Goal: Book appointment/travel/reservation

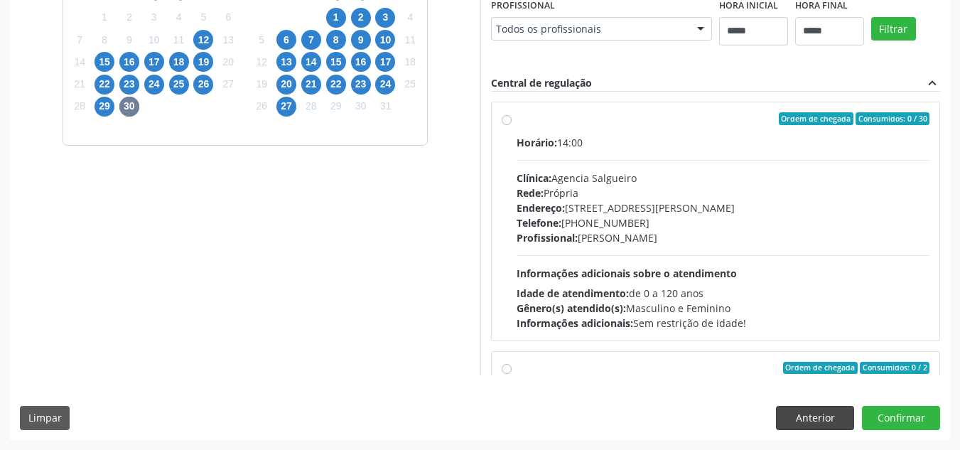
scroll to position [399, 0]
click at [819, 411] on button "Anterior" at bounding box center [815, 418] width 78 height 24
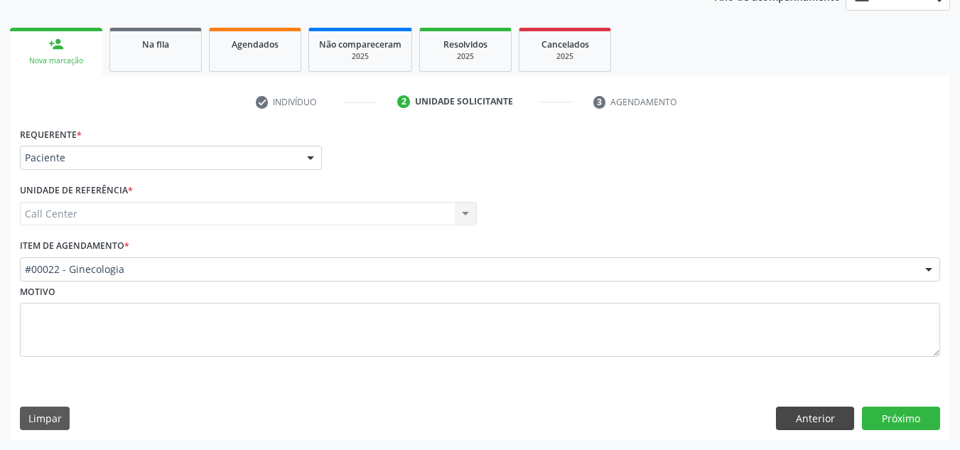
scroll to position [185, 0]
click at [814, 416] on button "Anterior" at bounding box center [815, 418] width 78 height 24
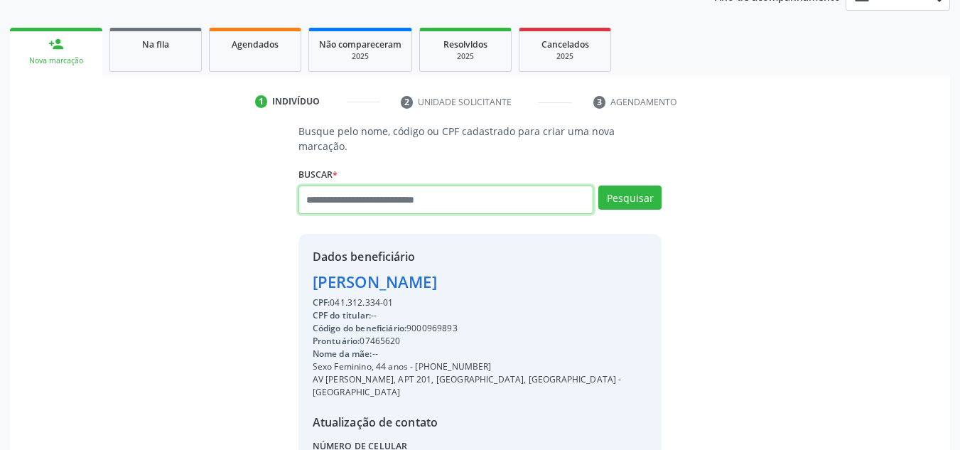
click at [392, 186] on input "text" at bounding box center [446, 199] width 296 height 28
type input "**********"
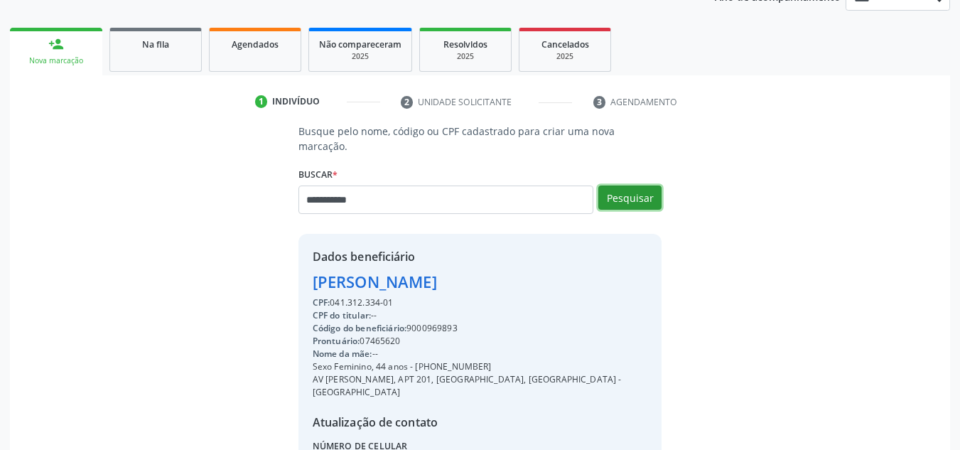
click at [642, 185] on button "Pesquisar" at bounding box center [629, 197] width 63 height 24
type input "**********"
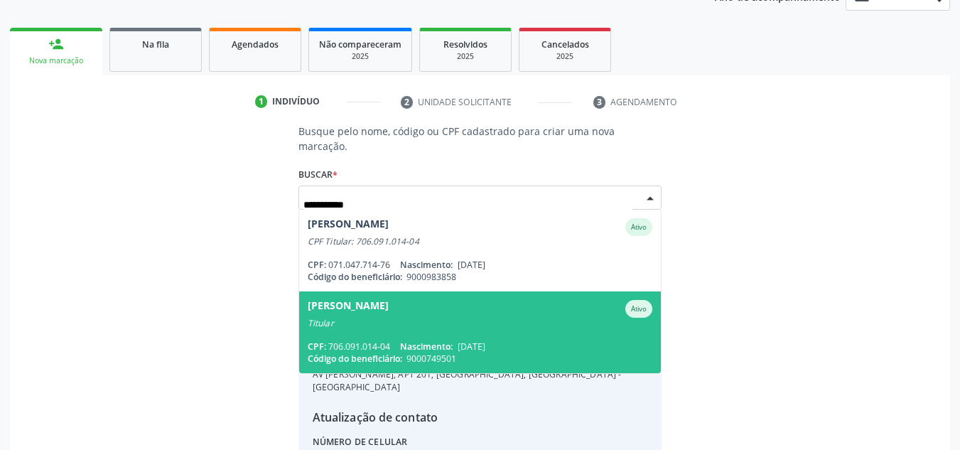
click at [436, 318] on div "Titular" at bounding box center [480, 323] width 345 height 11
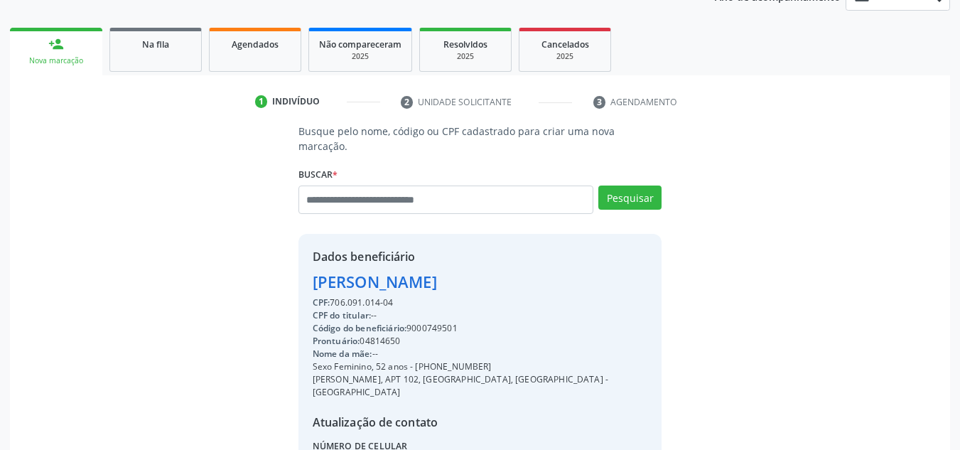
drag, startPoint x: 472, startPoint y: 311, endPoint x: 413, endPoint y: 309, distance: 59.0
click at [413, 322] on div "Código do beneficiário: 9000749501" at bounding box center [480, 328] width 335 height 13
copy div "9000749501"
drag, startPoint x: 496, startPoint y: 353, endPoint x: 413, endPoint y: 348, distance: 83.3
click at [413, 360] on div "Sexo Feminino, 52 anos - (81) 98730-4535" at bounding box center [480, 366] width 335 height 13
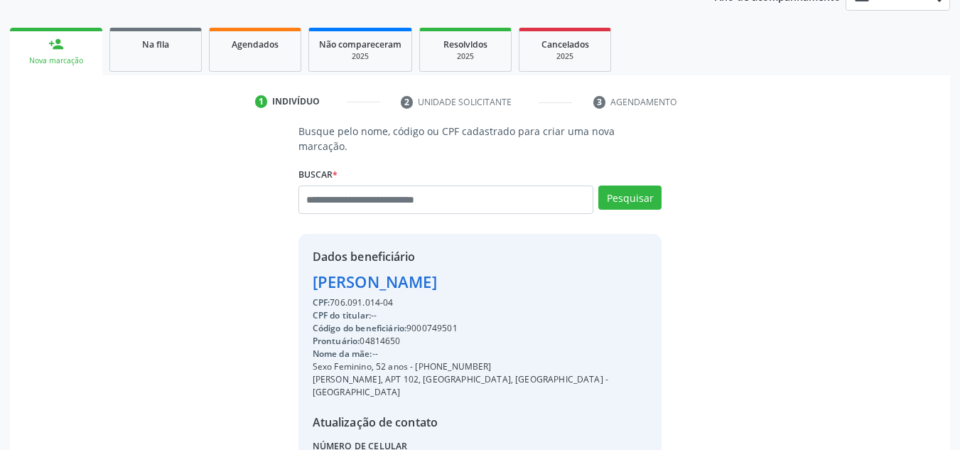
copy div "[PHONE_NUMBER]"
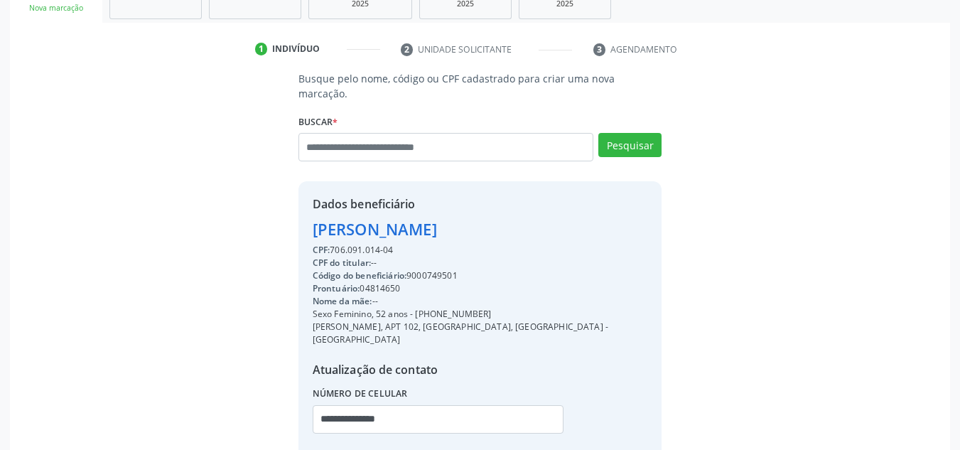
scroll to position [301, 0]
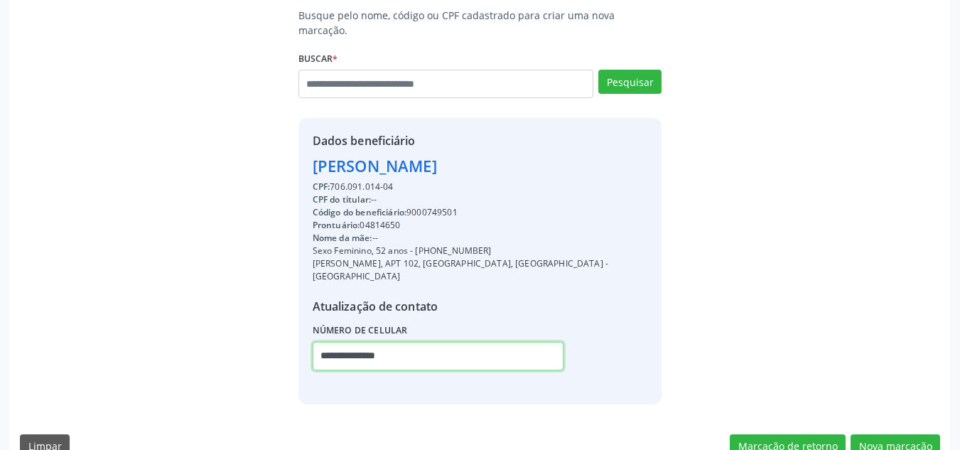
drag, startPoint x: 429, startPoint y: 332, endPoint x: 183, endPoint y: 332, distance: 246.5
click at [183, 332] on div "Busque pelo nome, código ou CPF cadastrado para criar uma nova marcação. Buscar…" at bounding box center [480, 206] width 920 height 396
paste input "text"
type input "**********"
drag, startPoint x: 892, startPoint y: 418, endPoint x: 829, endPoint y: 391, distance: 68.5
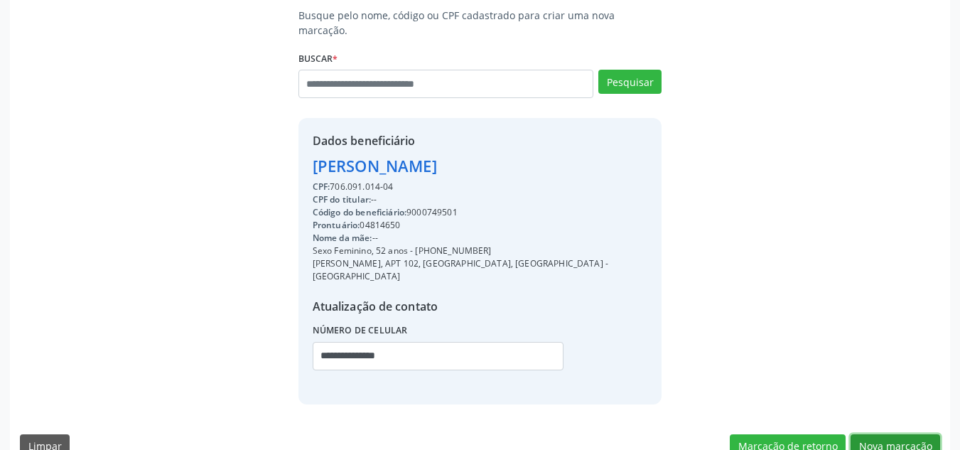
click at [882, 434] on button "Nova marcação" at bounding box center [895, 446] width 90 height 24
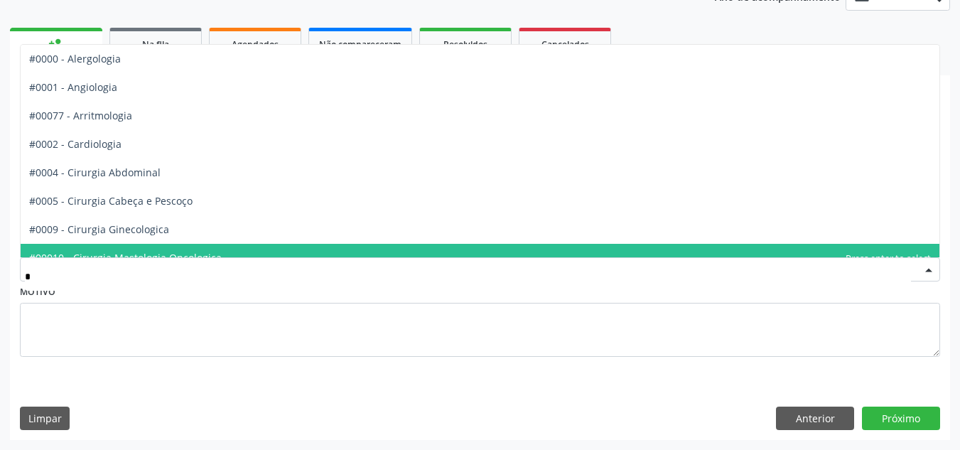
type input "**"
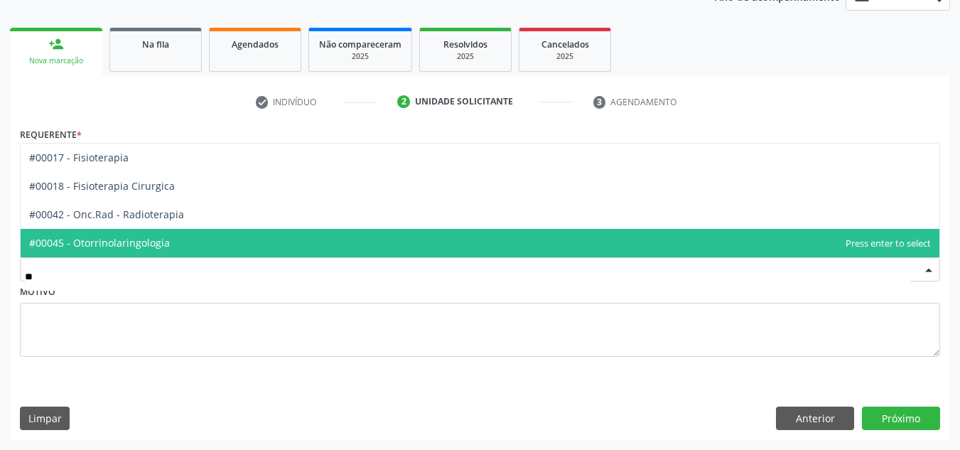
click at [229, 244] on span "#00045 - Otorrinolaringologia" at bounding box center [480, 243] width 919 height 28
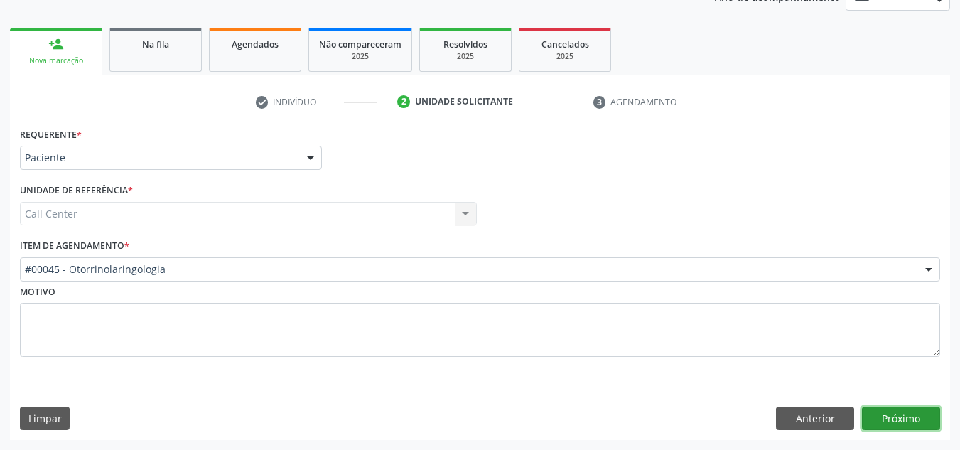
drag, startPoint x: 905, startPoint y: 419, endPoint x: 882, endPoint y: 413, distance: 24.3
click at [882, 413] on button "Próximo" at bounding box center [901, 418] width 78 height 24
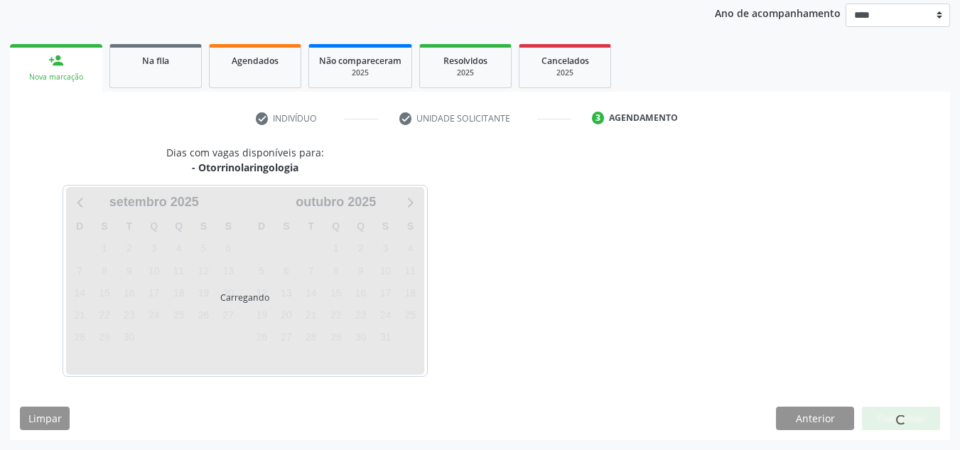
scroll to position [168, 0]
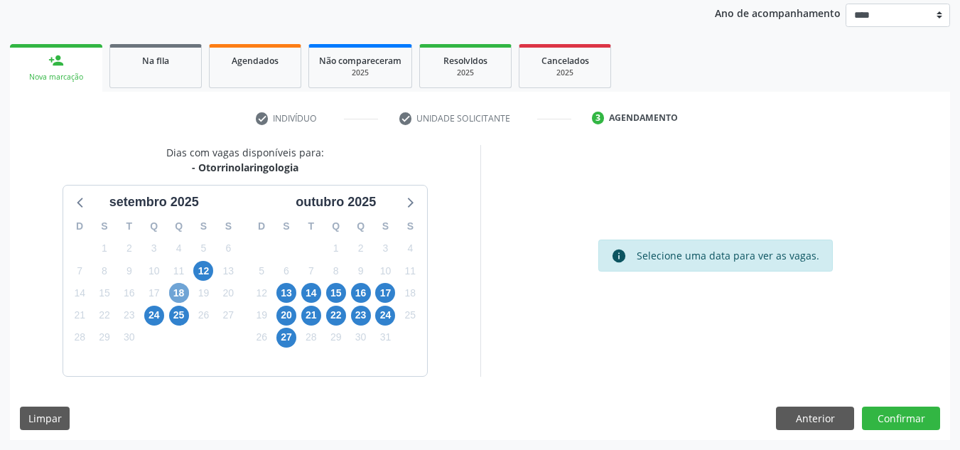
click at [177, 291] on span "18" at bounding box center [179, 293] width 20 height 20
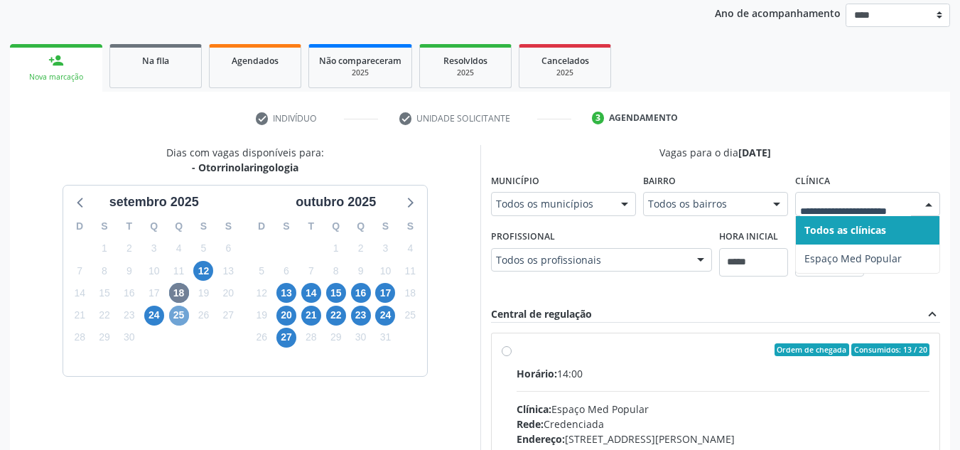
click at [183, 315] on span "25" at bounding box center [179, 316] width 20 height 20
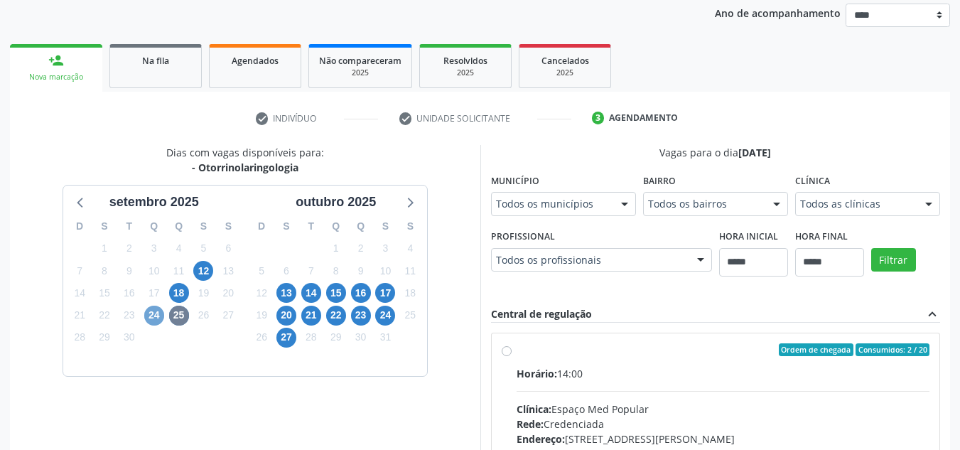
drag, startPoint x: 148, startPoint y: 313, endPoint x: 615, endPoint y: 204, distance: 479.3
click at [165, 310] on div "24" at bounding box center [153, 315] width 25 height 22
click at [880, 195] on div "Todos as clínicas" at bounding box center [867, 204] width 145 height 24
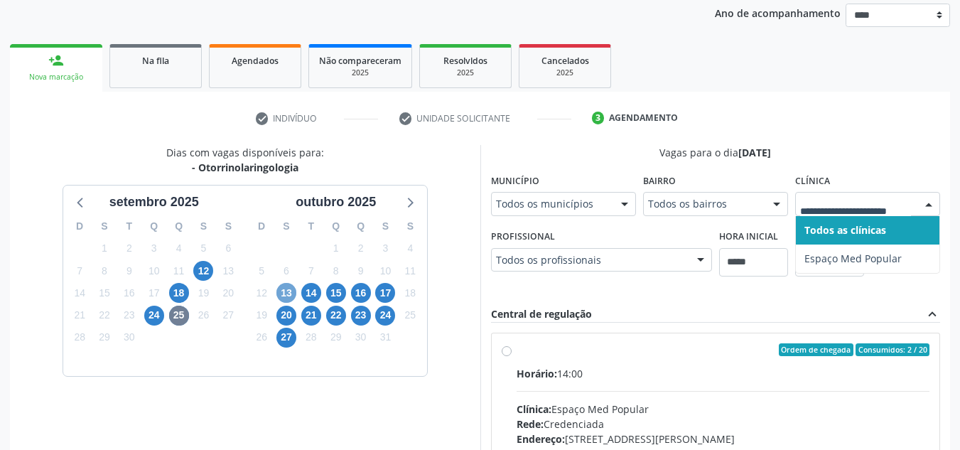
click at [291, 294] on span "13" at bounding box center [286, 293] width 20 height 20
click at [316, 290] on span "14" at bounding box center [311, 293] width 20 height 20
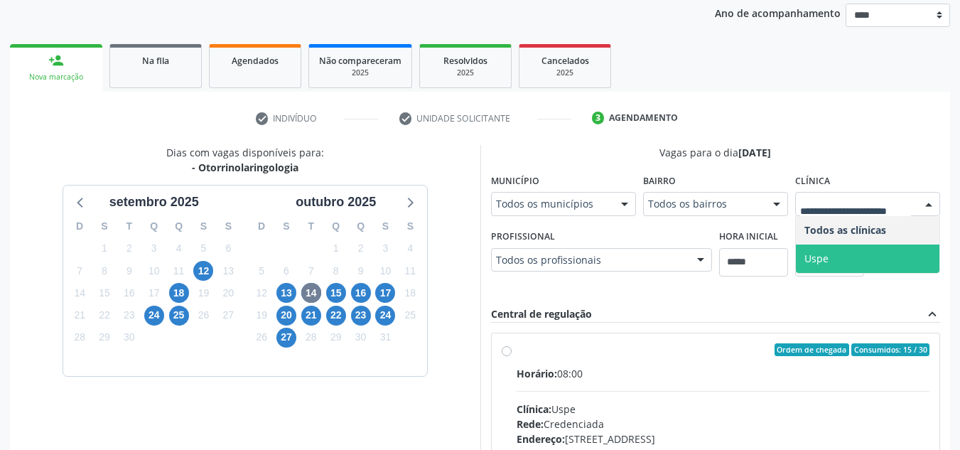
click at [831, 257] on span "Uspe" at bounding box center [868, 258] width 144 height 28
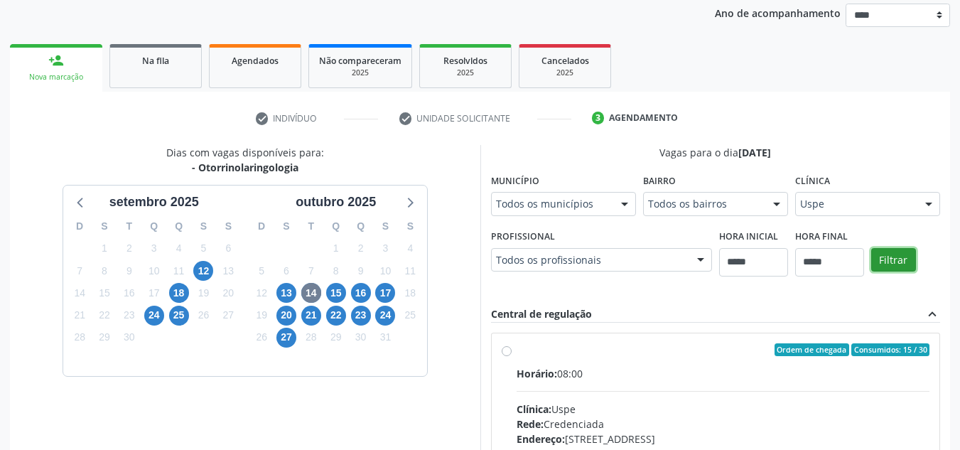
click at [898, 254] on button "Filtrar" at bounding box center [893, 260] width 45 height 24
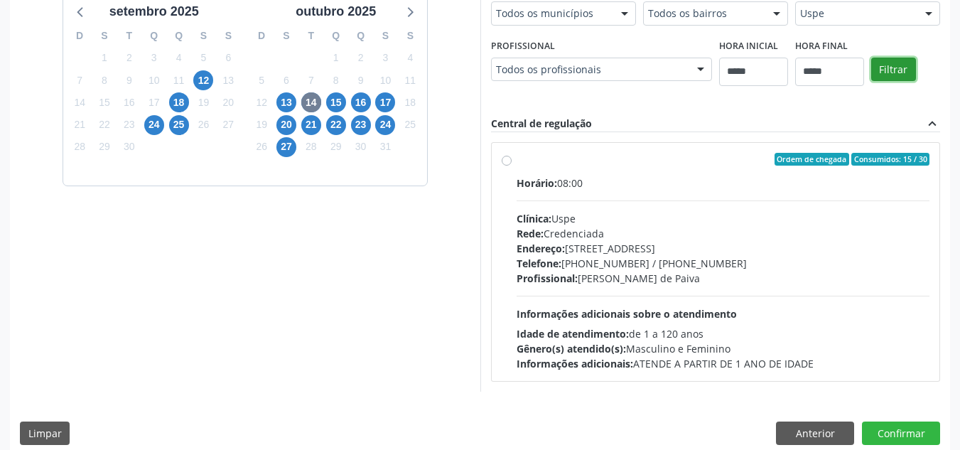
scroll to position [374, 0]
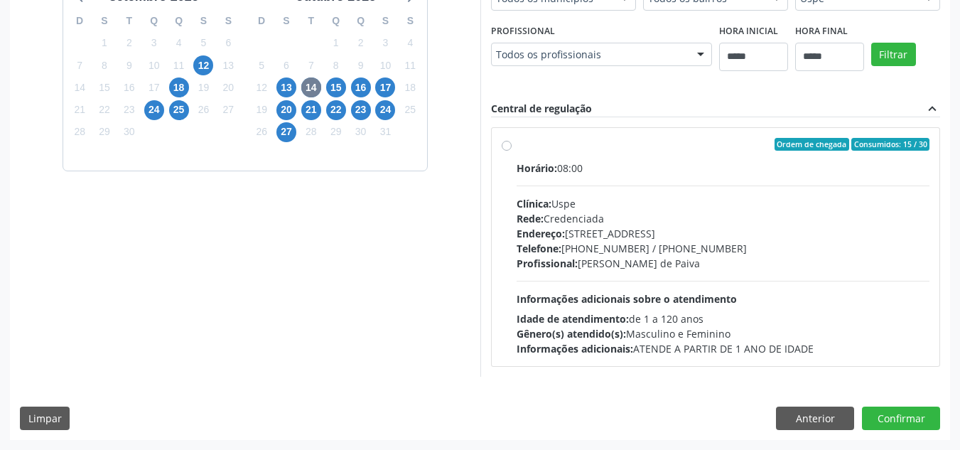
click at [512, 146] on div "Ordem de chegada Consumidos: 15 / 30 Horário: 08:00 Clínica: Uspe Rede: Credenc…" at bounding box center [716, 247] width 428 height 218
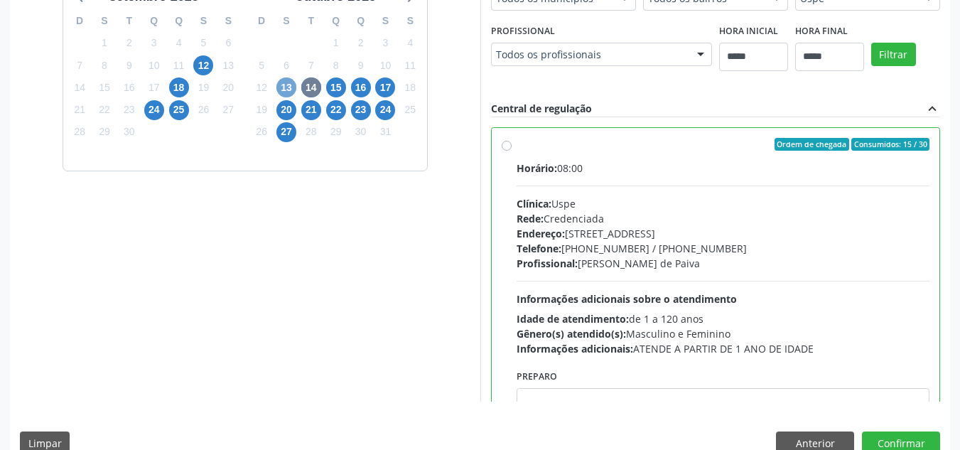
click at [283, 85] on span "13" at bounding box center [286, 87] width 20 height 20
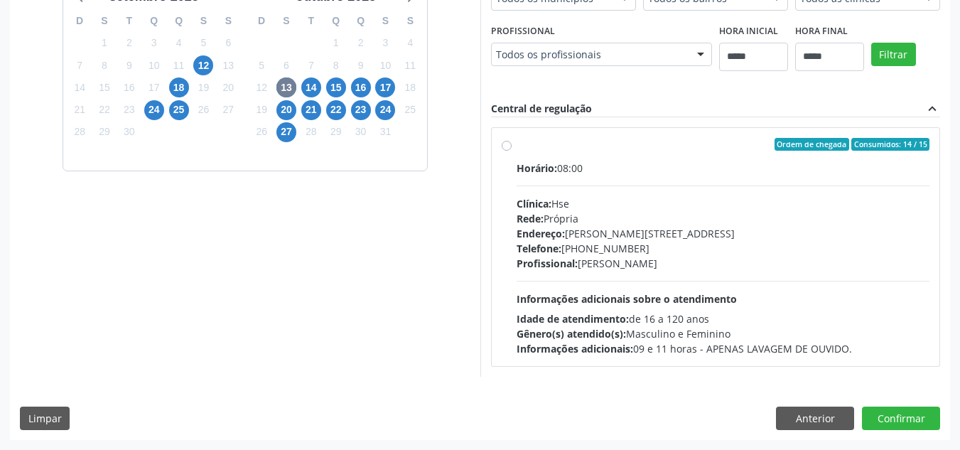
click at [519, 150] on div "Ordem de chegada Consumidos: 14 / 15" at bounding box center [724, 144] width 414 height 13
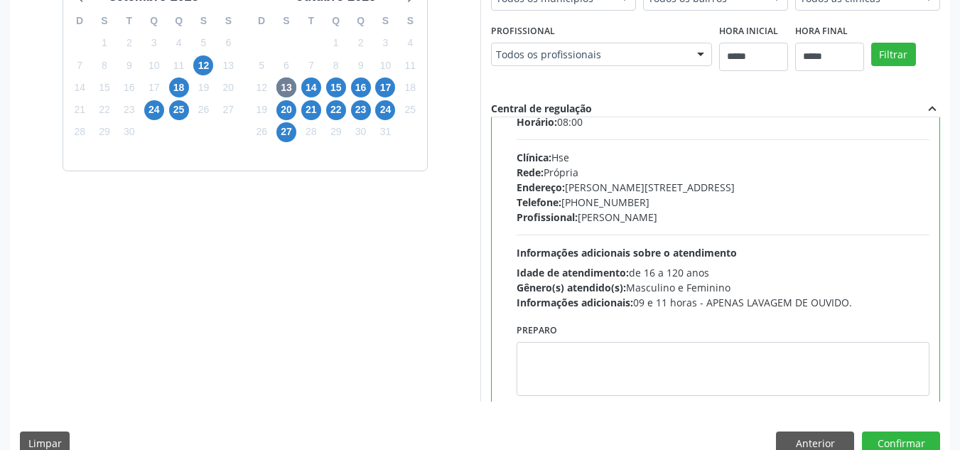
scroll to position [70, 0]
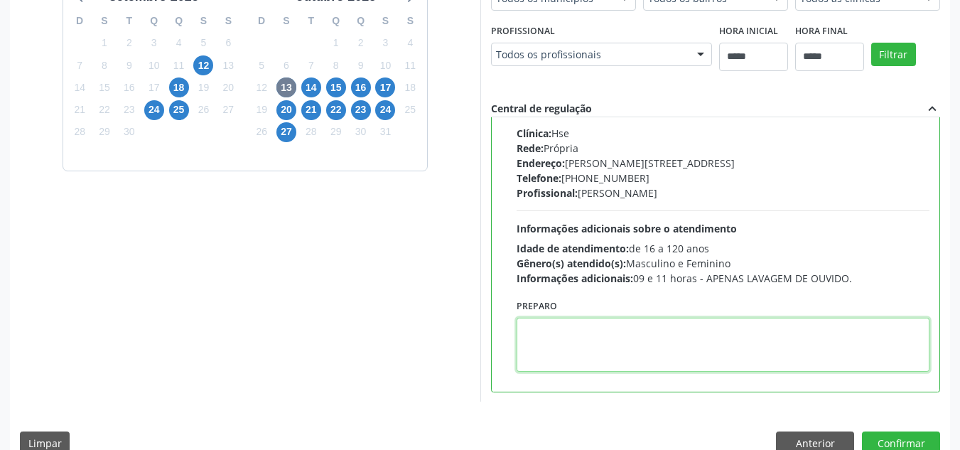
click at [666, 354] on textarea at bounding box center [724, 345] width 414 height 54
paste textarea "**********"
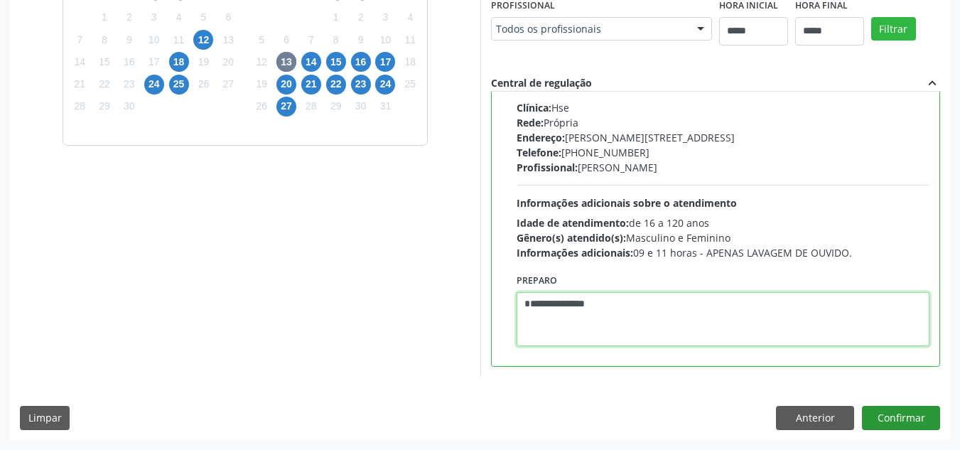
type textarea "**********"
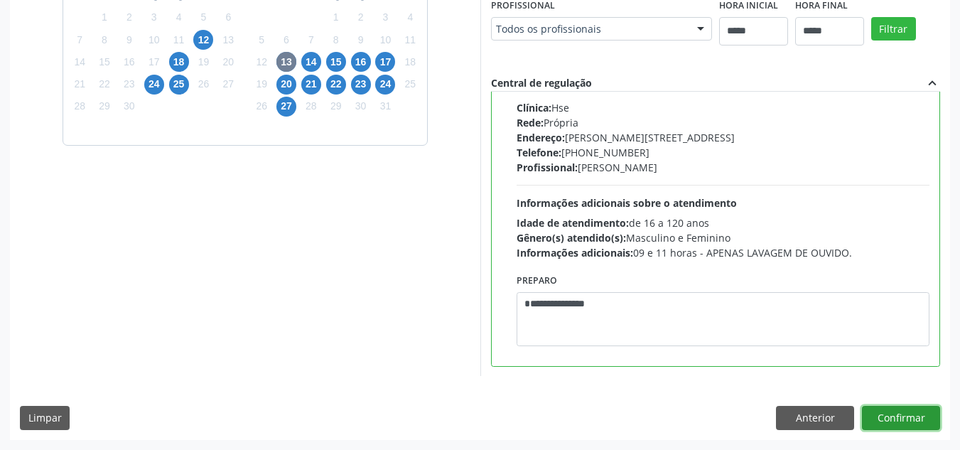
click at [902, 417] on button "Confirmar" at bounding box center [901, 418] width 78 height 24
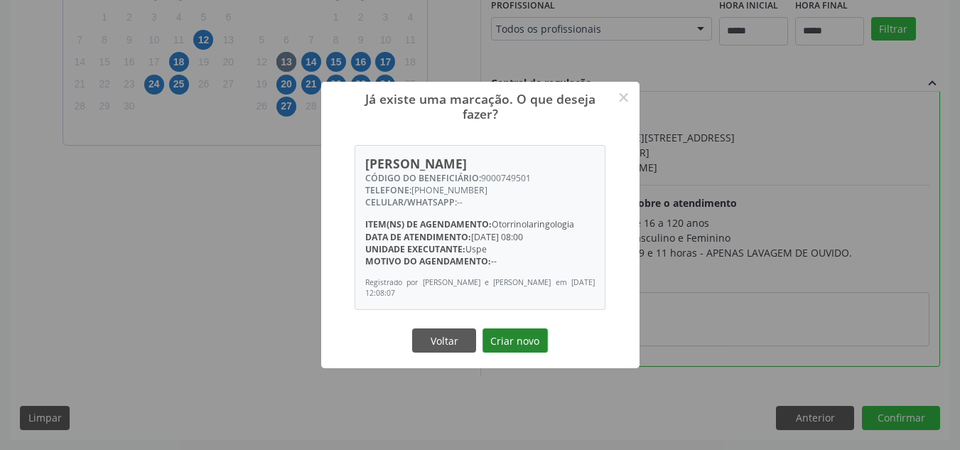
click at [531, 340] on button "Criar novo" at bounding box center [514, 340] width 65 height 24
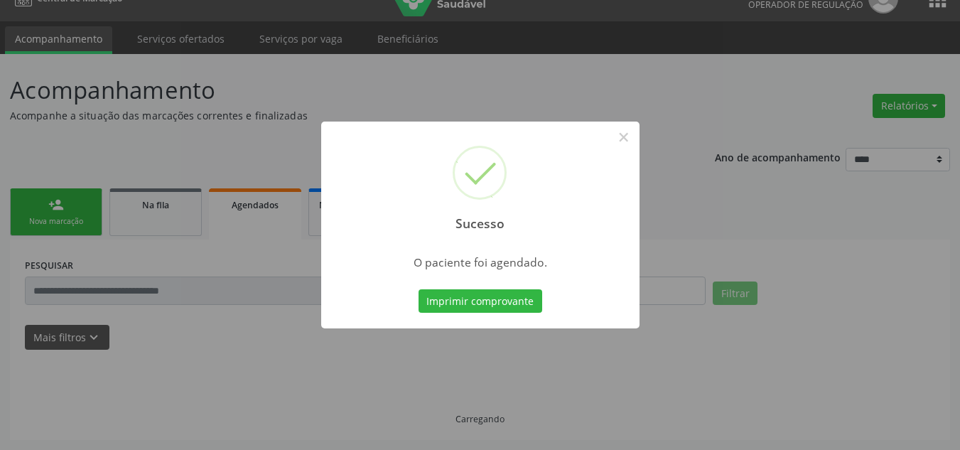
scroll to position [24, 0]
click at [499, 298] on button "Imprimir comprovante" at bounding box center [480, 301] width 124 height 24
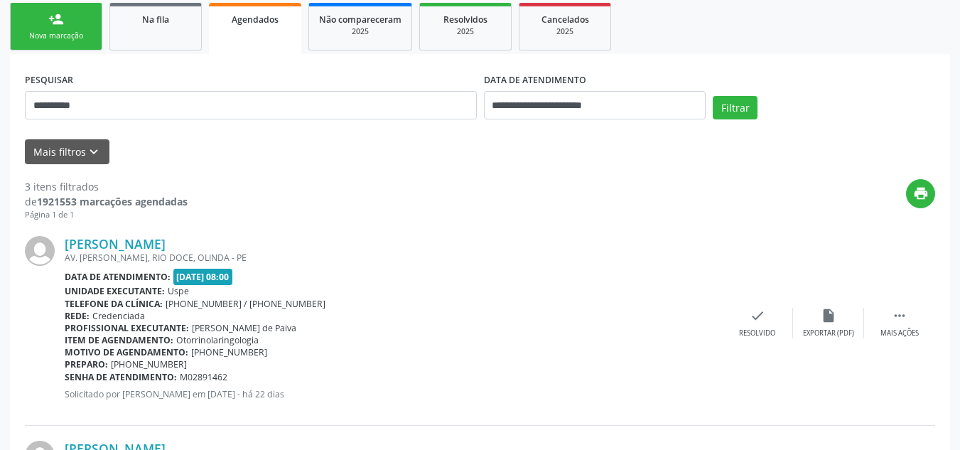
scroll to position [210, 0]
type input "**********"
click at [725, 106] on button "Filtrar" at bounding box center [735, 108] width 45 height 24
click at [904, 318] on icon "" at bounding box center [900, 316] width 16 height 16
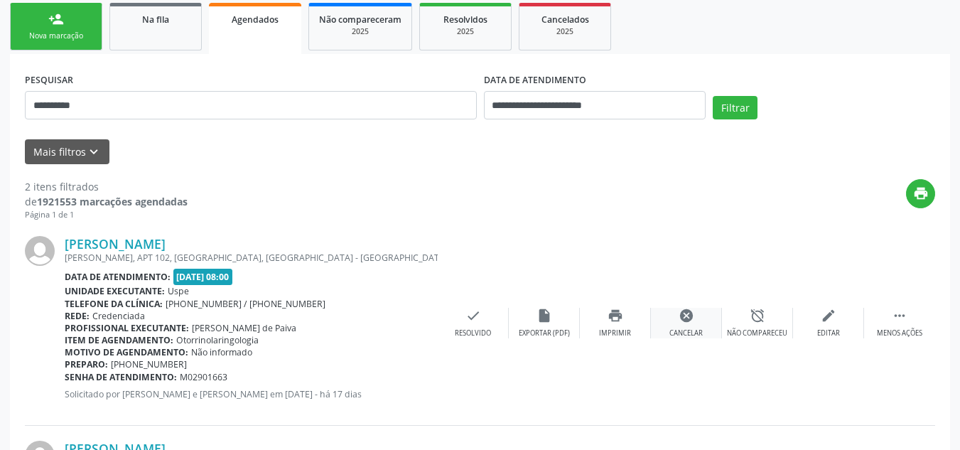
click at [688, 316] on icon "cancel" at bounding box center [687, 316] width 16 height 16
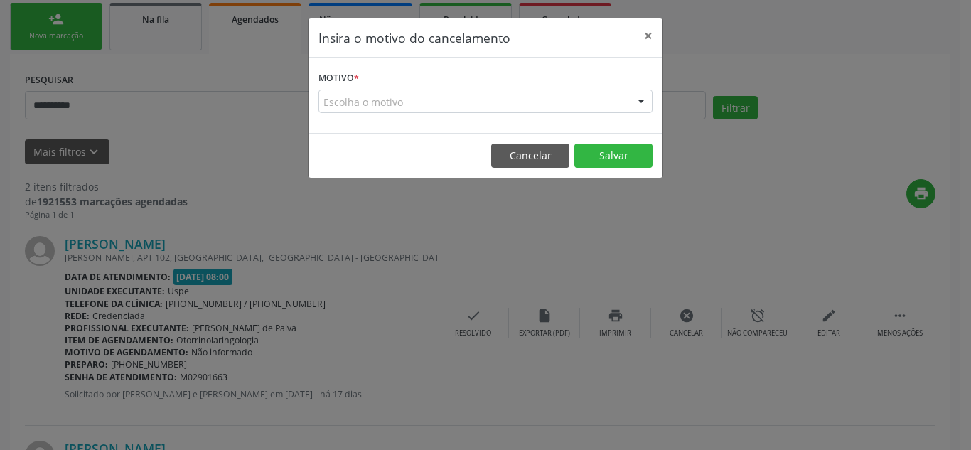
click at [391, 101] on div "Escolha o motivo" at bounding box center [485, 102] width 334 height 24
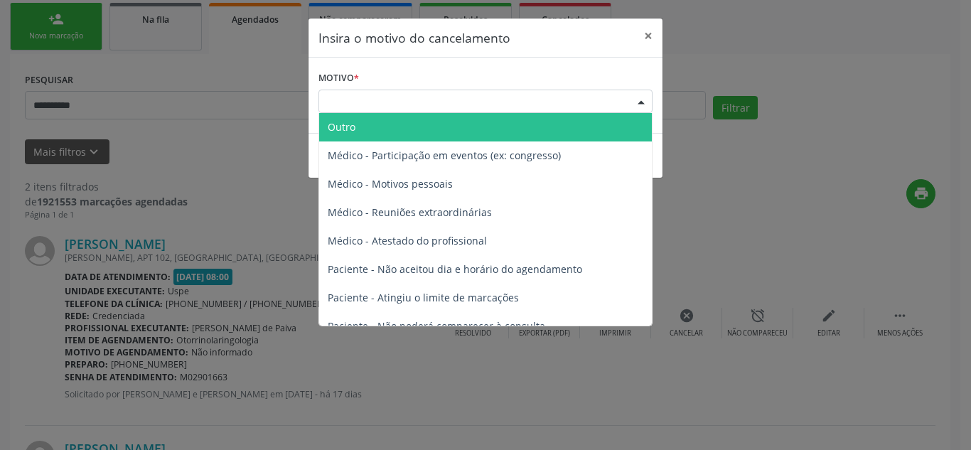
click at [372, 136] on span "Outro" at bounding box center [485, 127] width 333 height 28
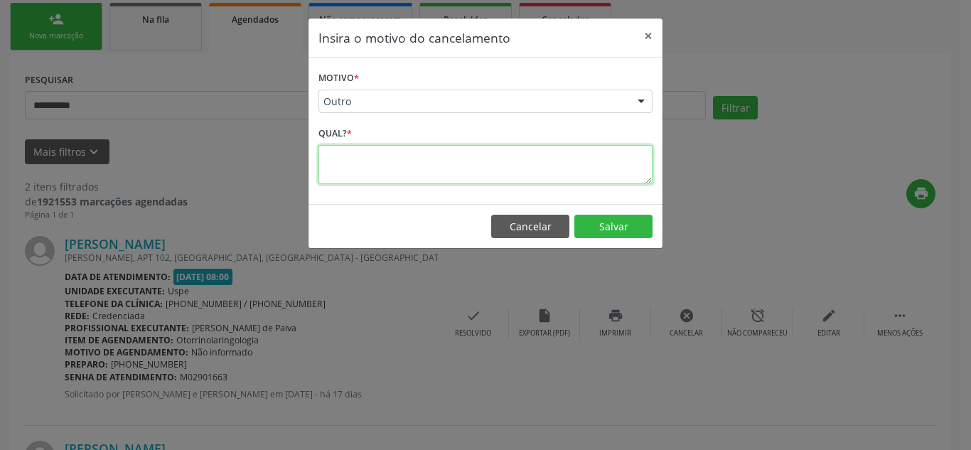
click at [371, 167] on textarea at bounding box center [485, 164] width 334 height 39
click at [593, 156] on textarea "**********" at bounding box center [485, 164] width 334 height 39
click at [605, 161] on textarea "**********" at bounding box center [485, 164] width 334 height 39
paste textarea "**********"
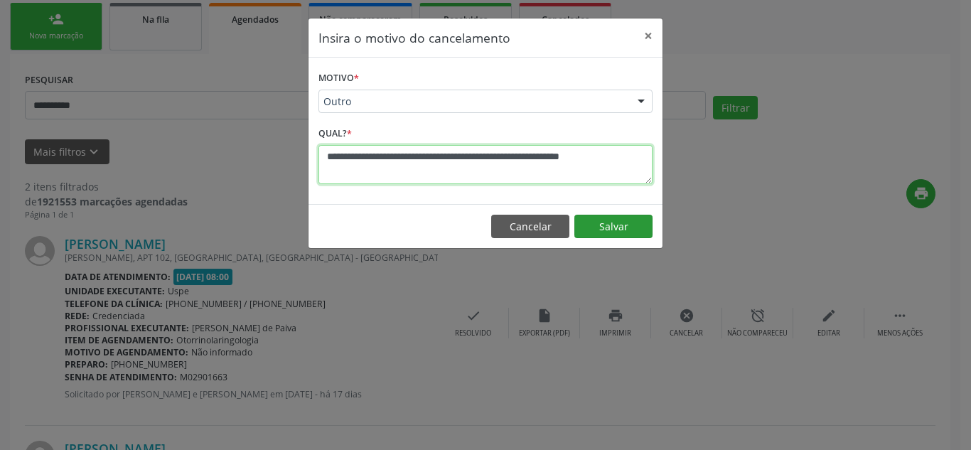
type textarea "**********"
click at [622, 222] on button "Salvar" at bounding box center [613, 227] width 78 height 24
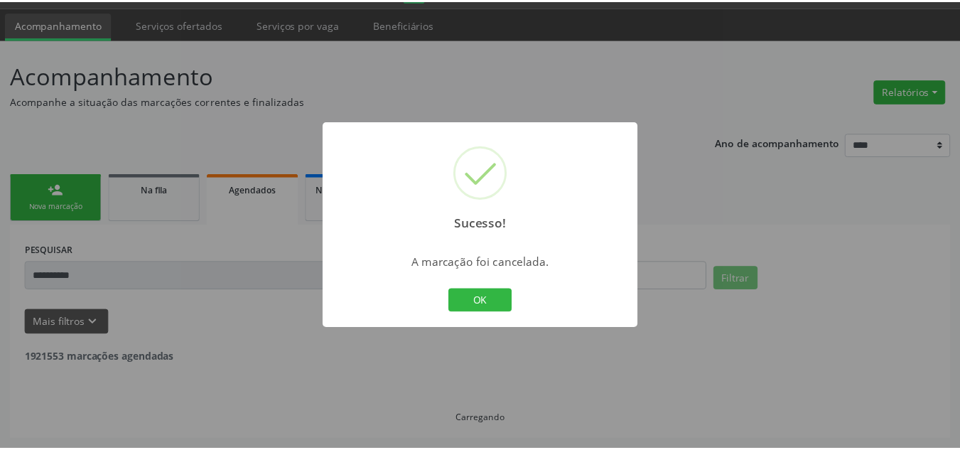
scroll to position [39, 0]
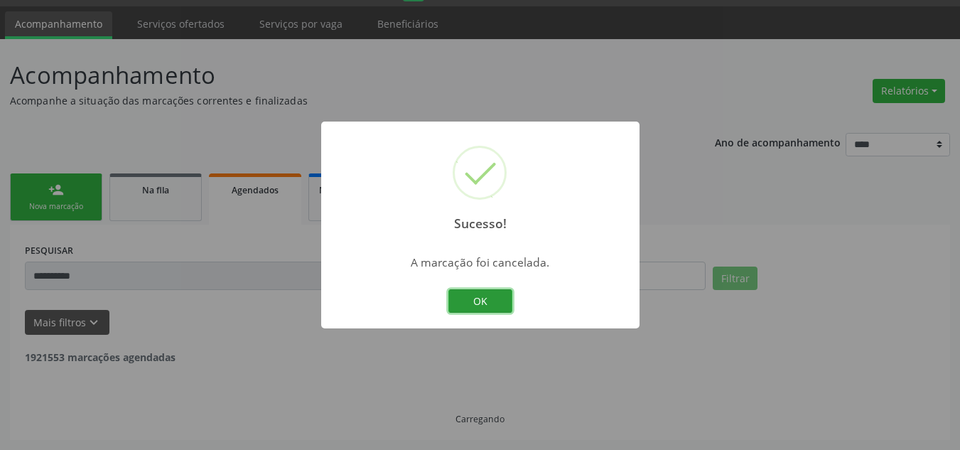
drag, startPoint x: 494, startPoint y: 295, endPoint x: 737, endPoint y: 257, distance: 245.9
click at [499, 286] on div "OK Cancel" at bounding box center [480, 301] width 70 height 30
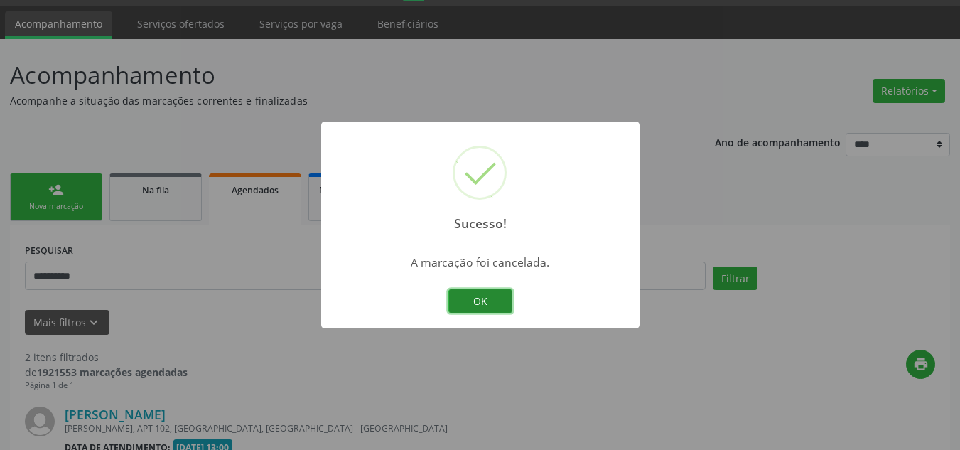
click at [490, 296] on button "OK" at bounding box center [480, 301] width 64 height 24
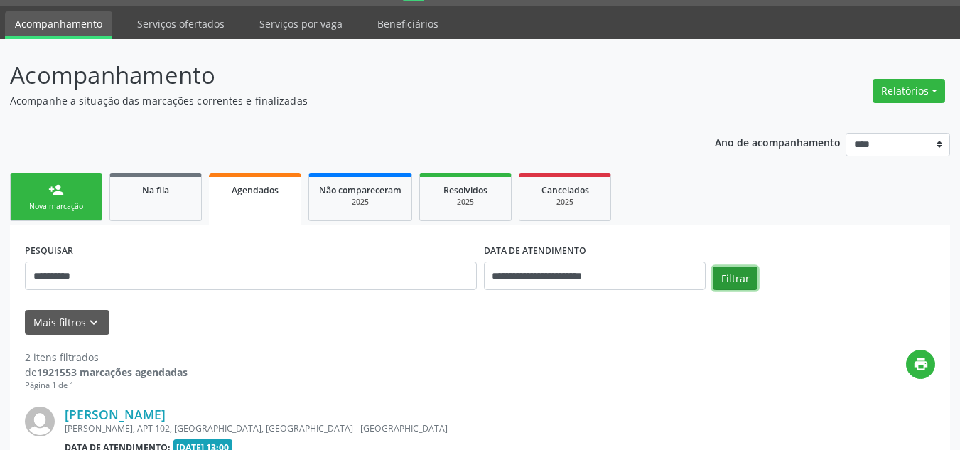
click at [749, 278] on button "Filtrar" at bounding box center [735, 278] width 45 height 24
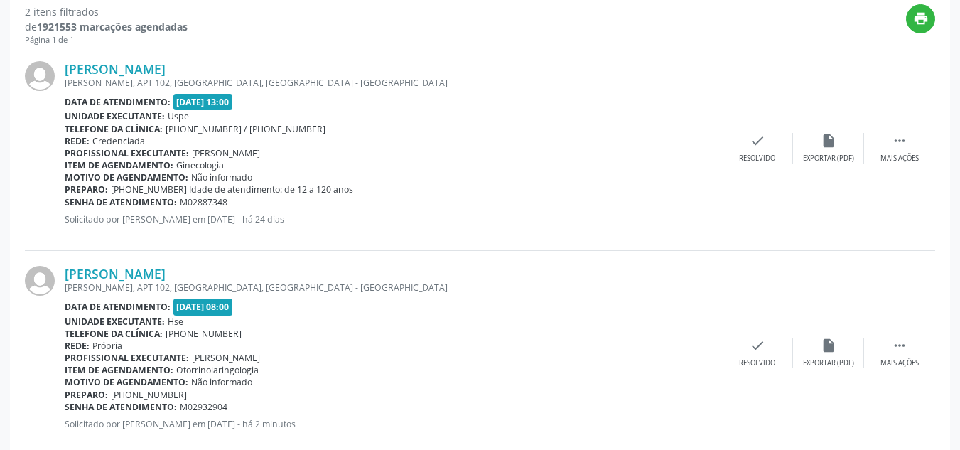
scroll to position [414, 0]
